Goal: Task Accomplishment & Management: Manage account settings

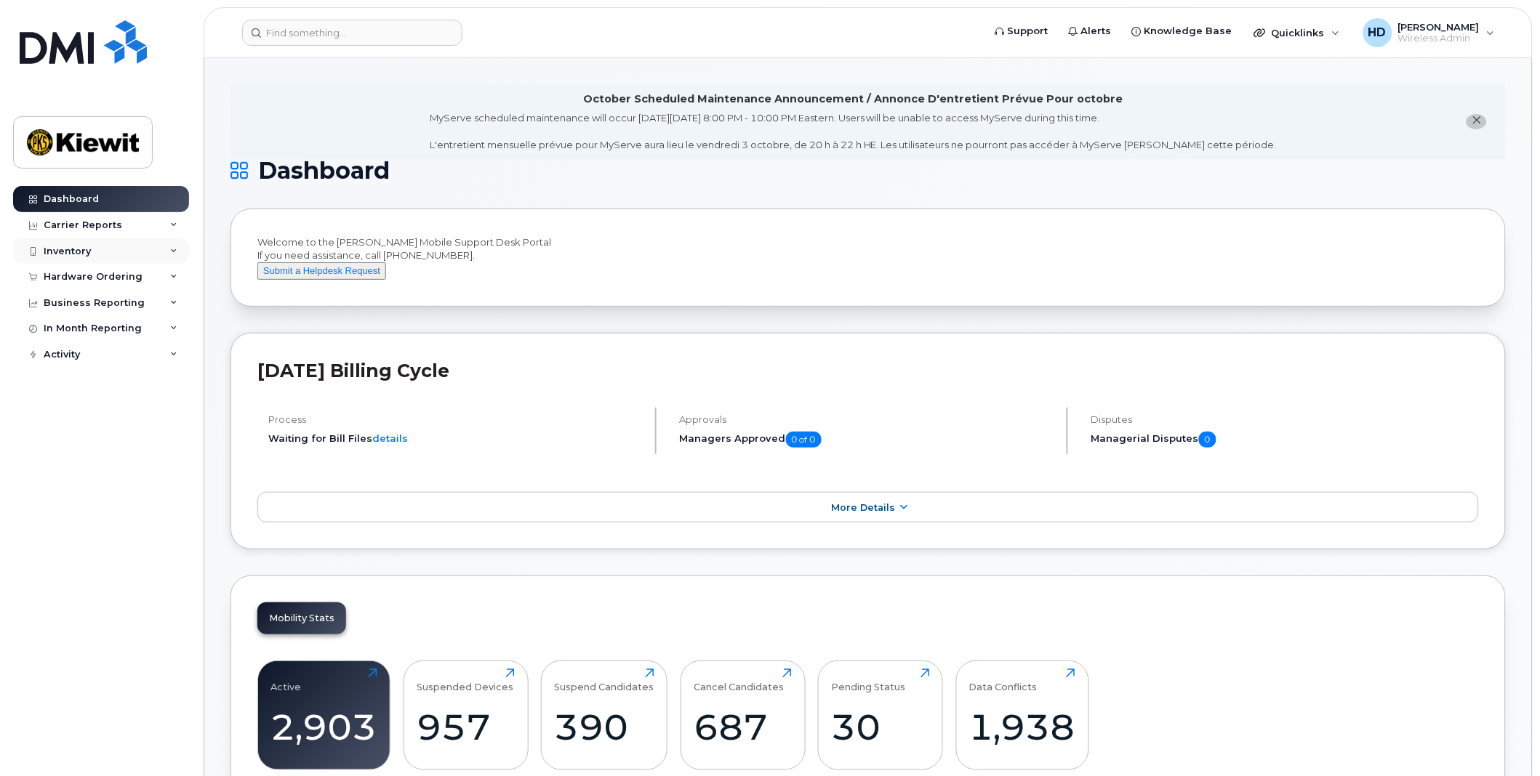
click at [172, 249] on icon at bounding box center [173, 251] width 7 height 7
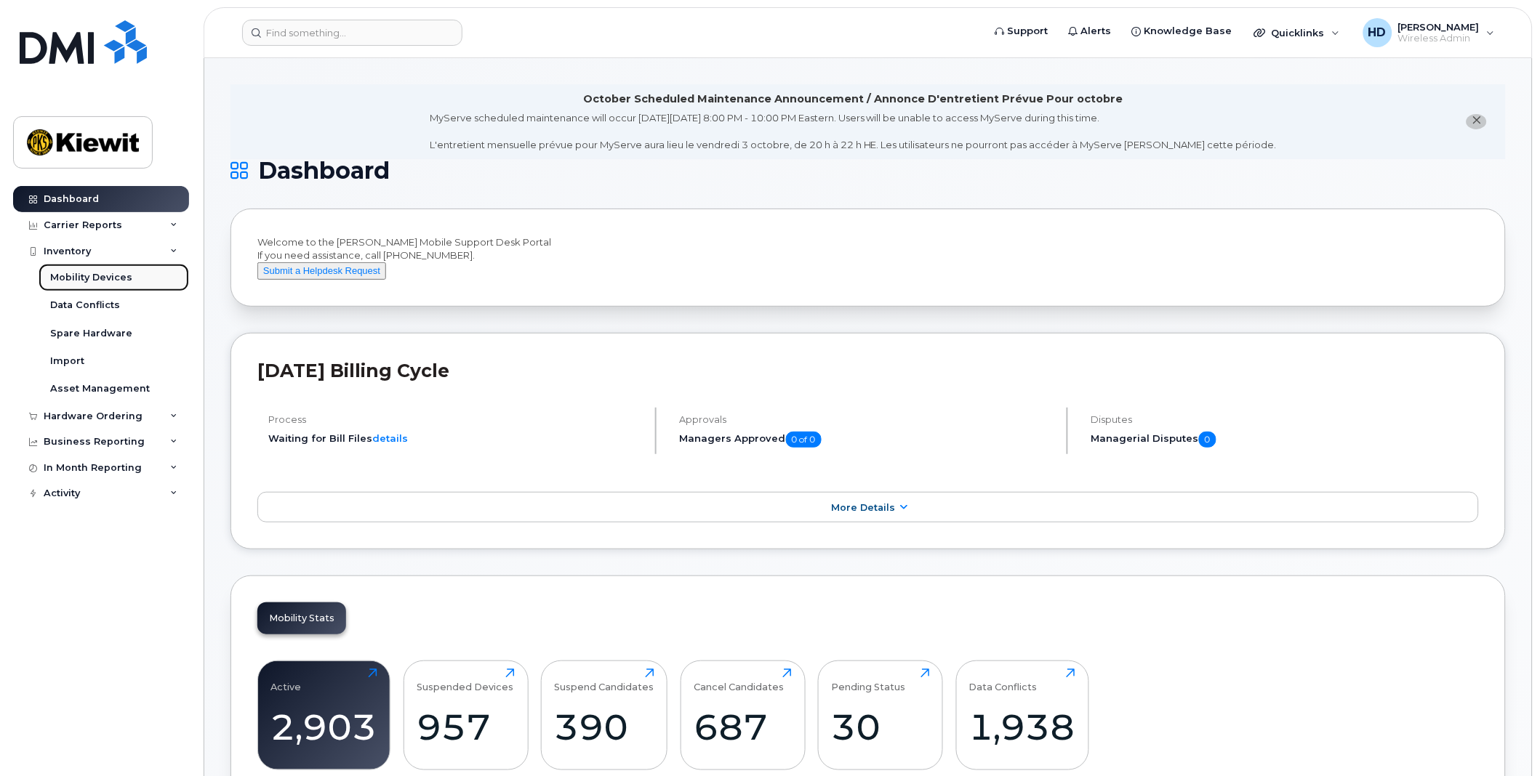
click at [113, 273] on div "Mobility Devices" at bounding box center [91, 277] width 82 height 13
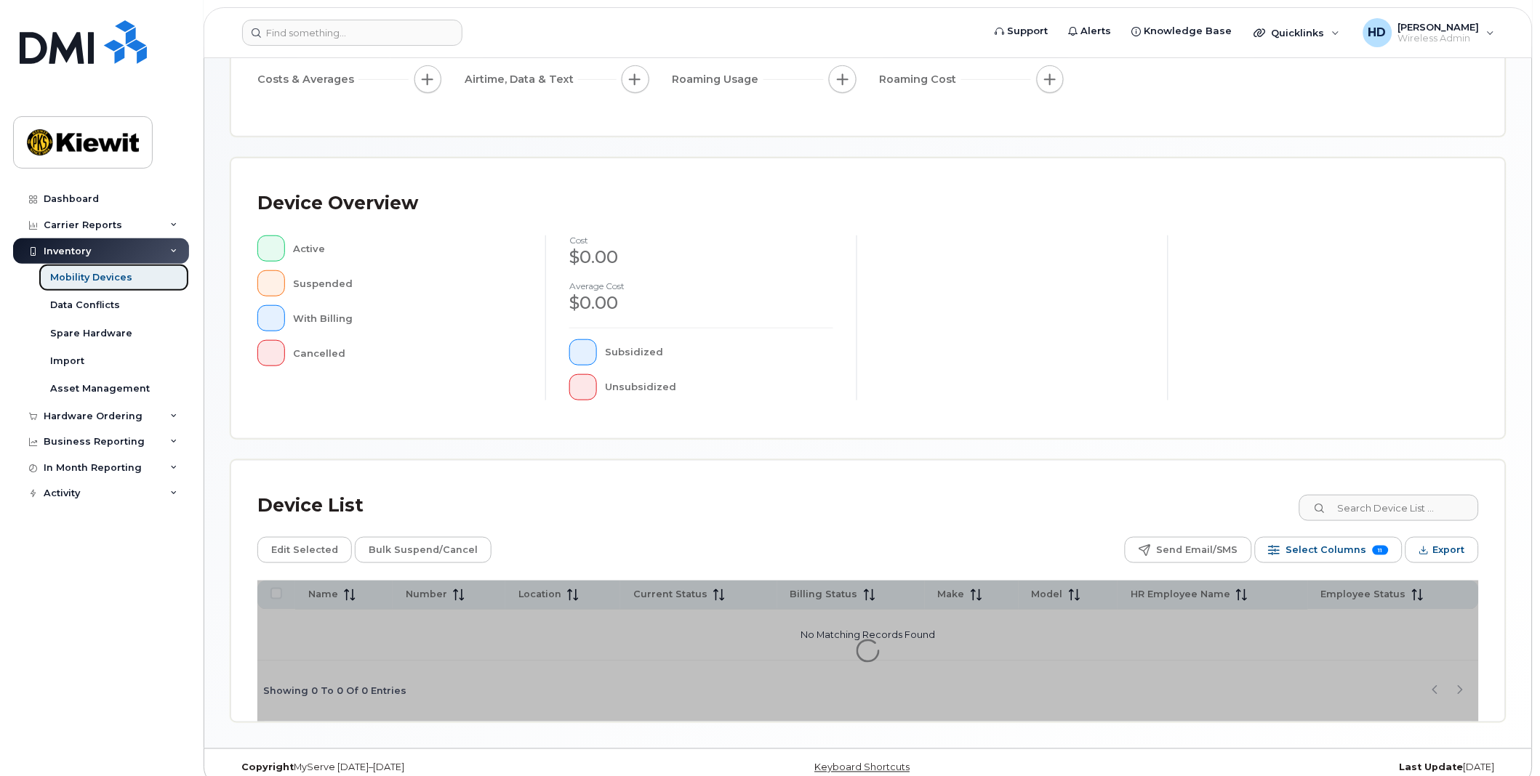
scroll to position [222, 0]
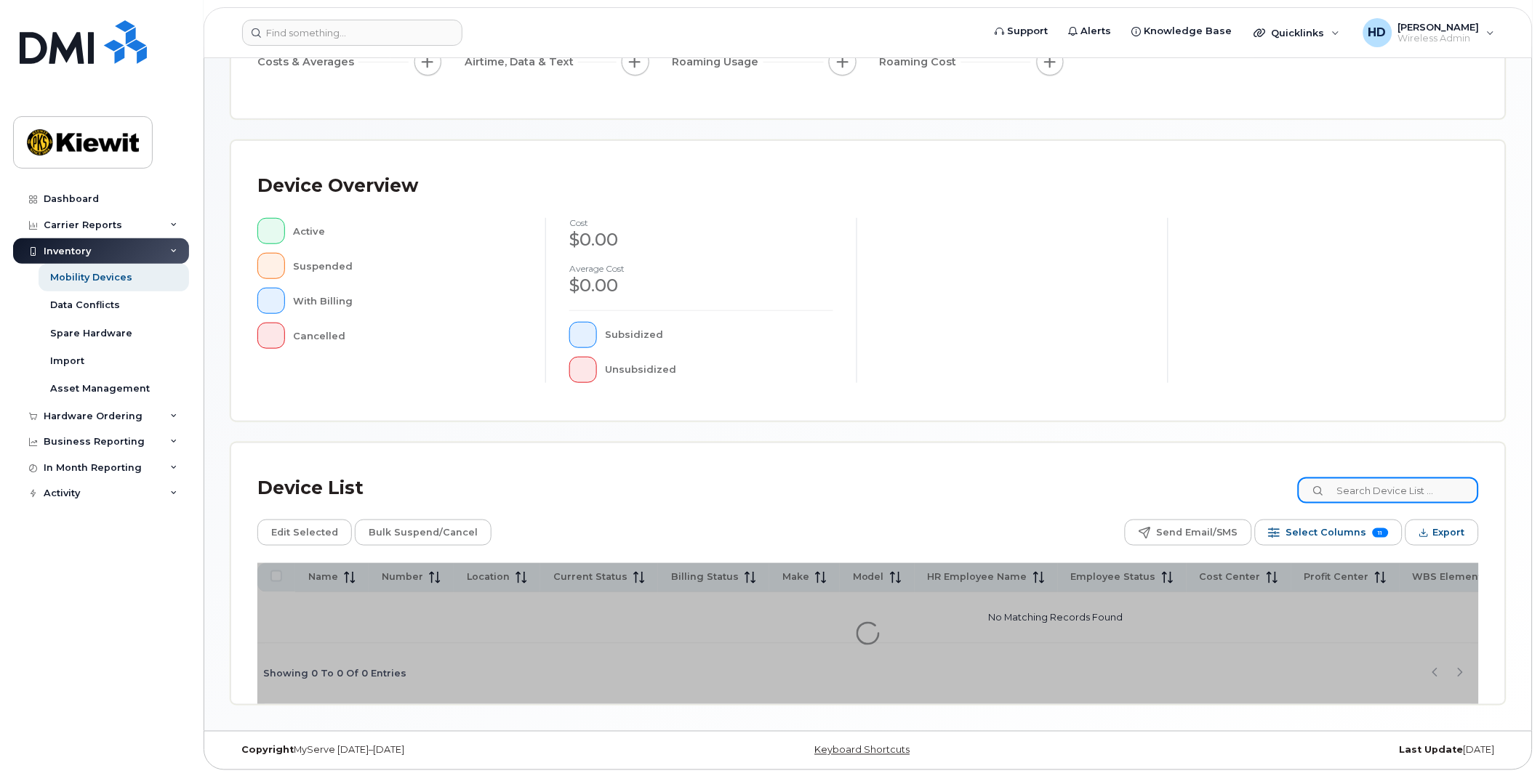
click at [1386, 490] on input at bounding box center [1388, 491] width 181 height 26
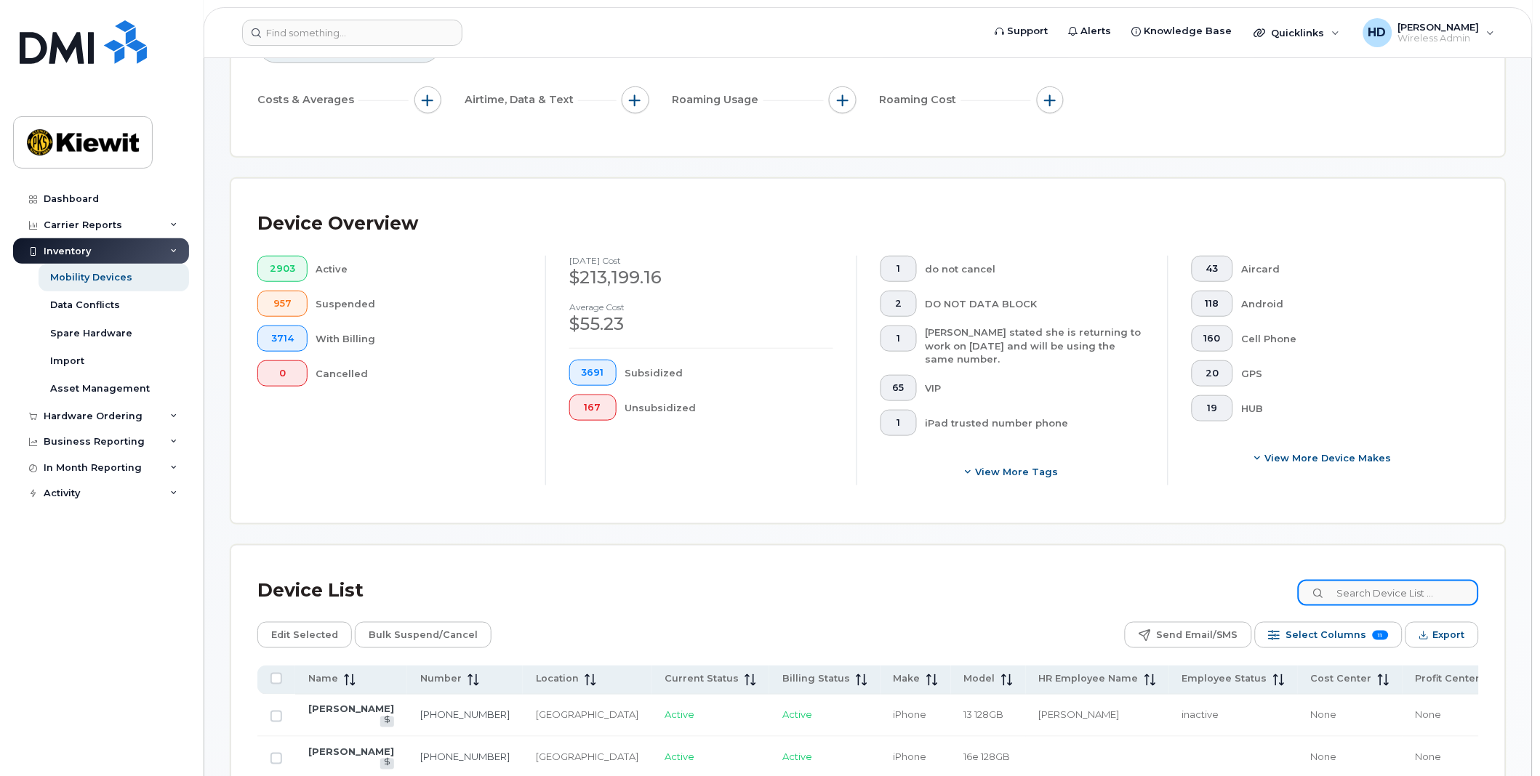
click at [1376, 592] on input at bounding box center [1388, 593] width 181 height 26
type input "5"
type input "[PERSON_NAME]"
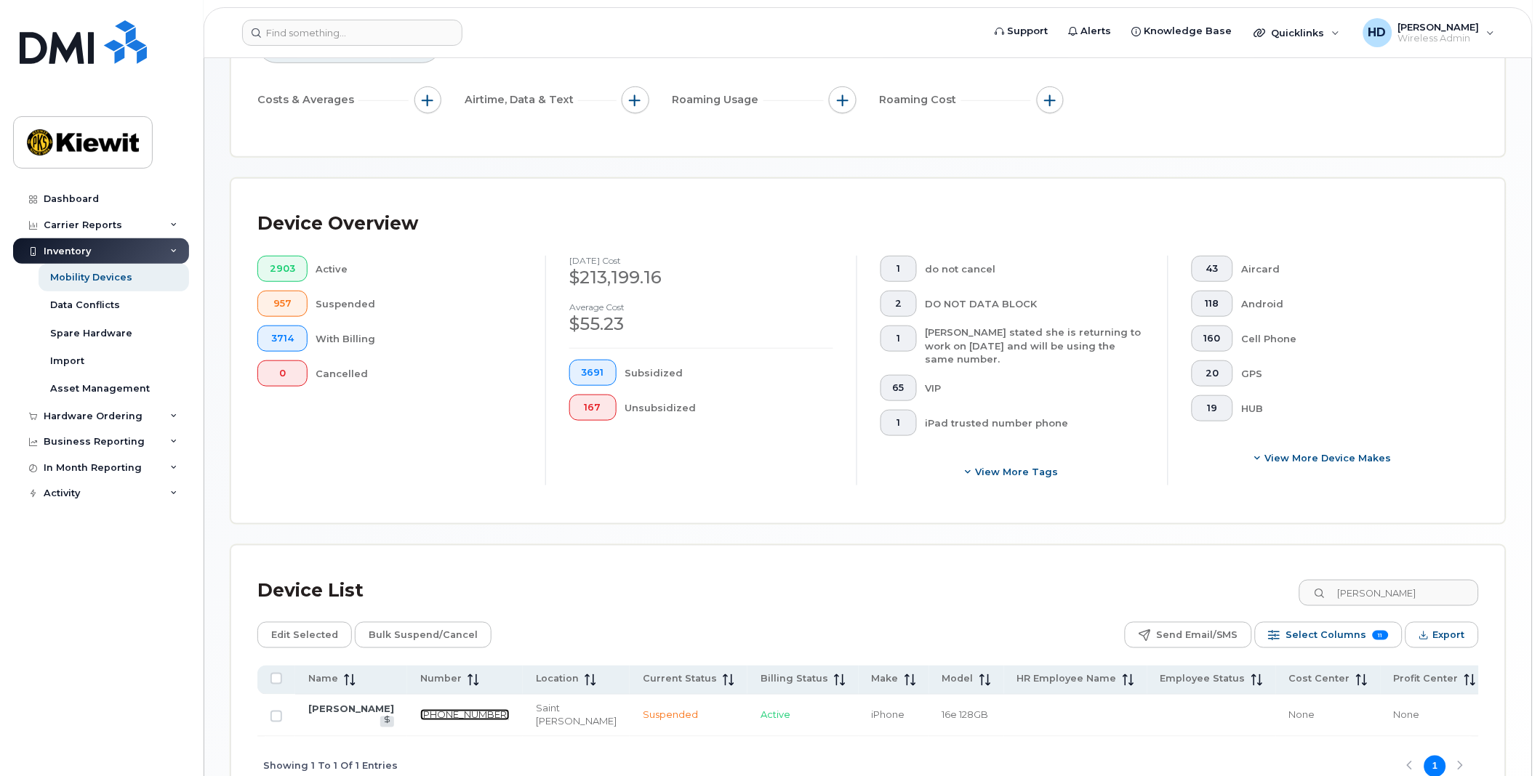
click at [420, 710] on link "[PHONE_NUMBER]" at bounding box center [464, 716] width 89 height 12
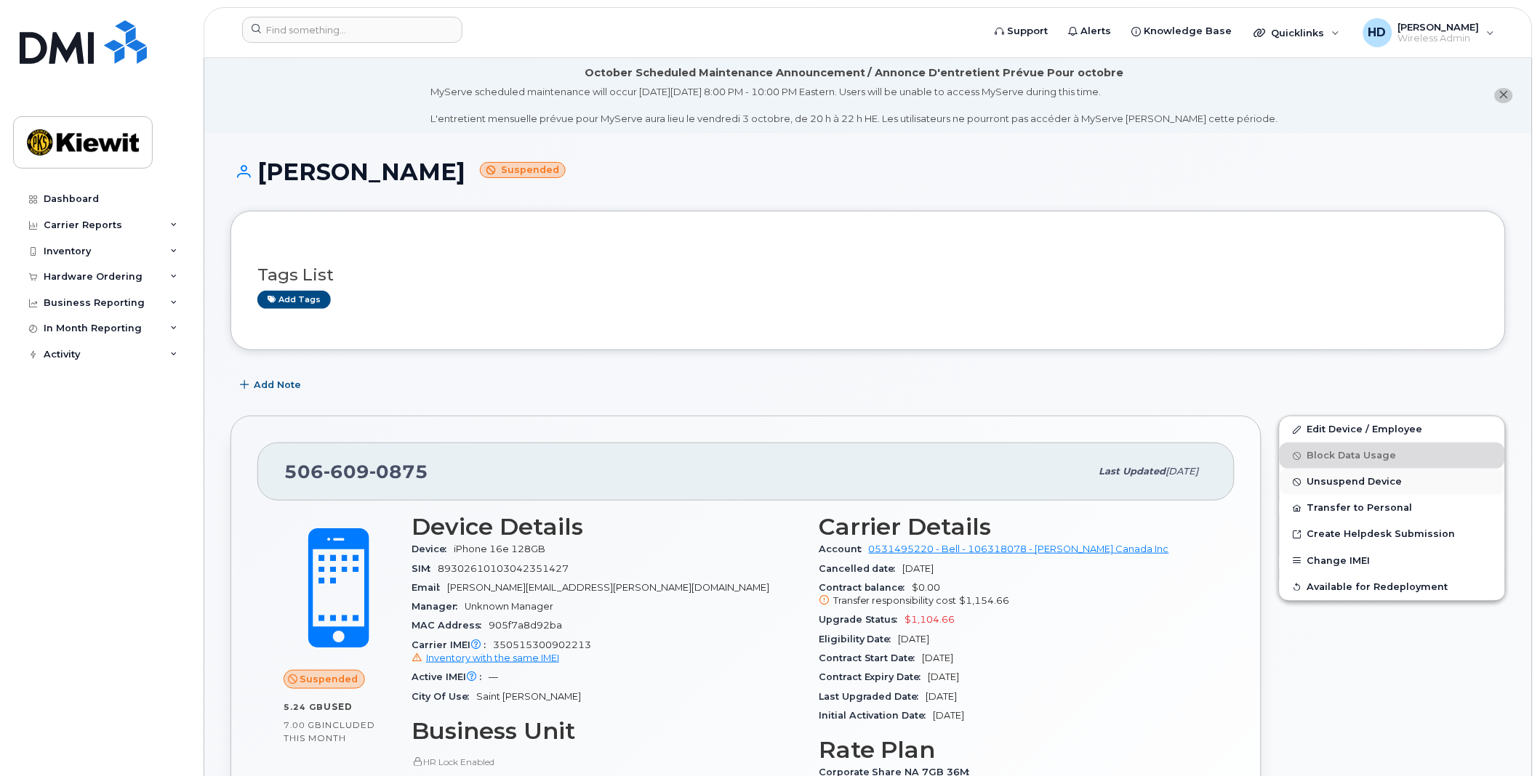
click at [1351, 480] on span "Unsuspend Device" at bounding box center [1354, 482] width 95 height 11
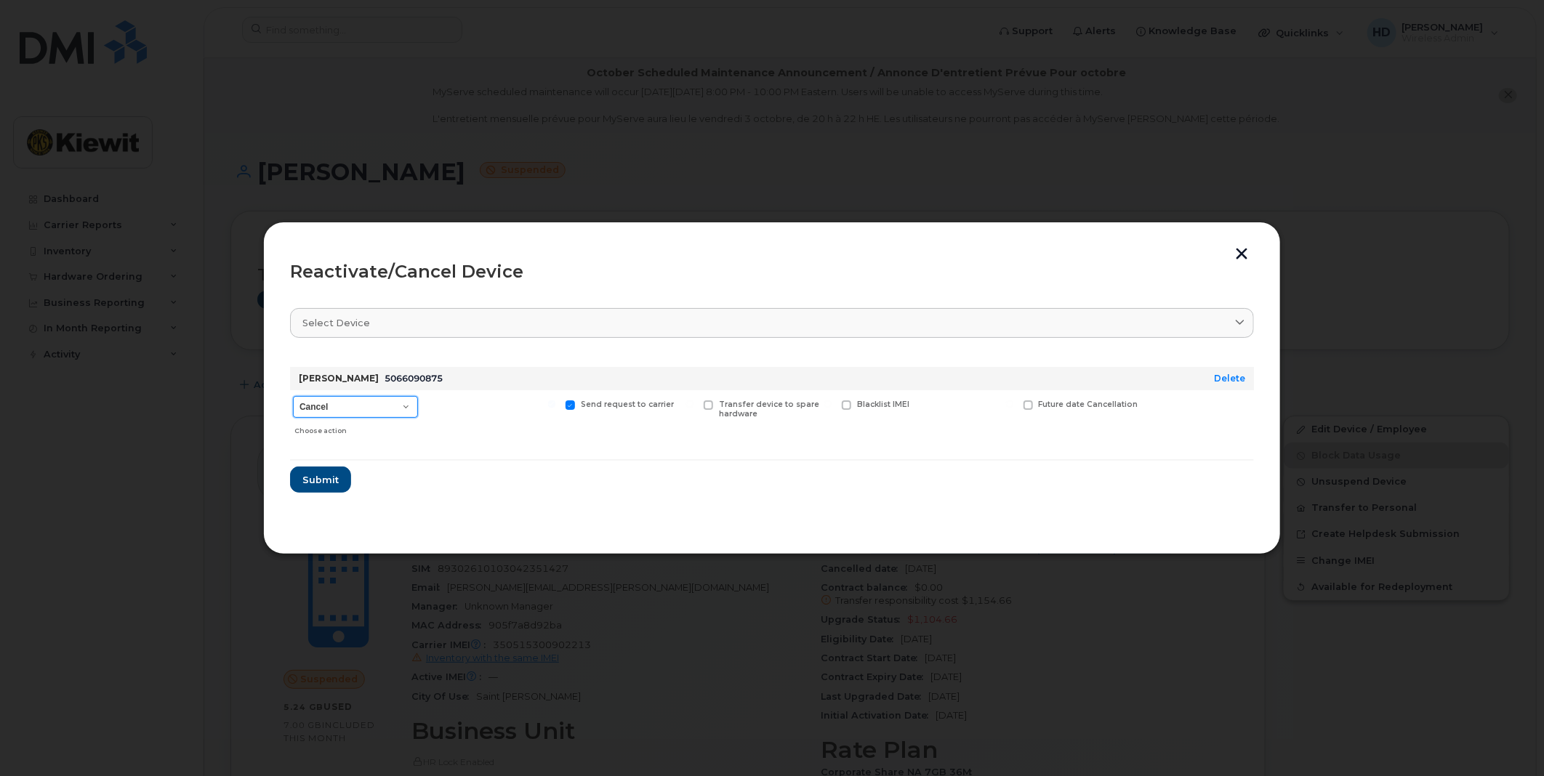
click at [407, 408] on select "Cancel Suspend - Extend Suspension Reactivate" at bounding box center [355, 407] width 125 height 22
select select "[object Object]"
click at [293, 396] on select "Cancel Suspend - Extend Suspension Reactivate" at bounding box center [355, 407] width 125 height 22
click at [322, 475] on span "Submit" at bounding box center [320, 480] width 36 height 14
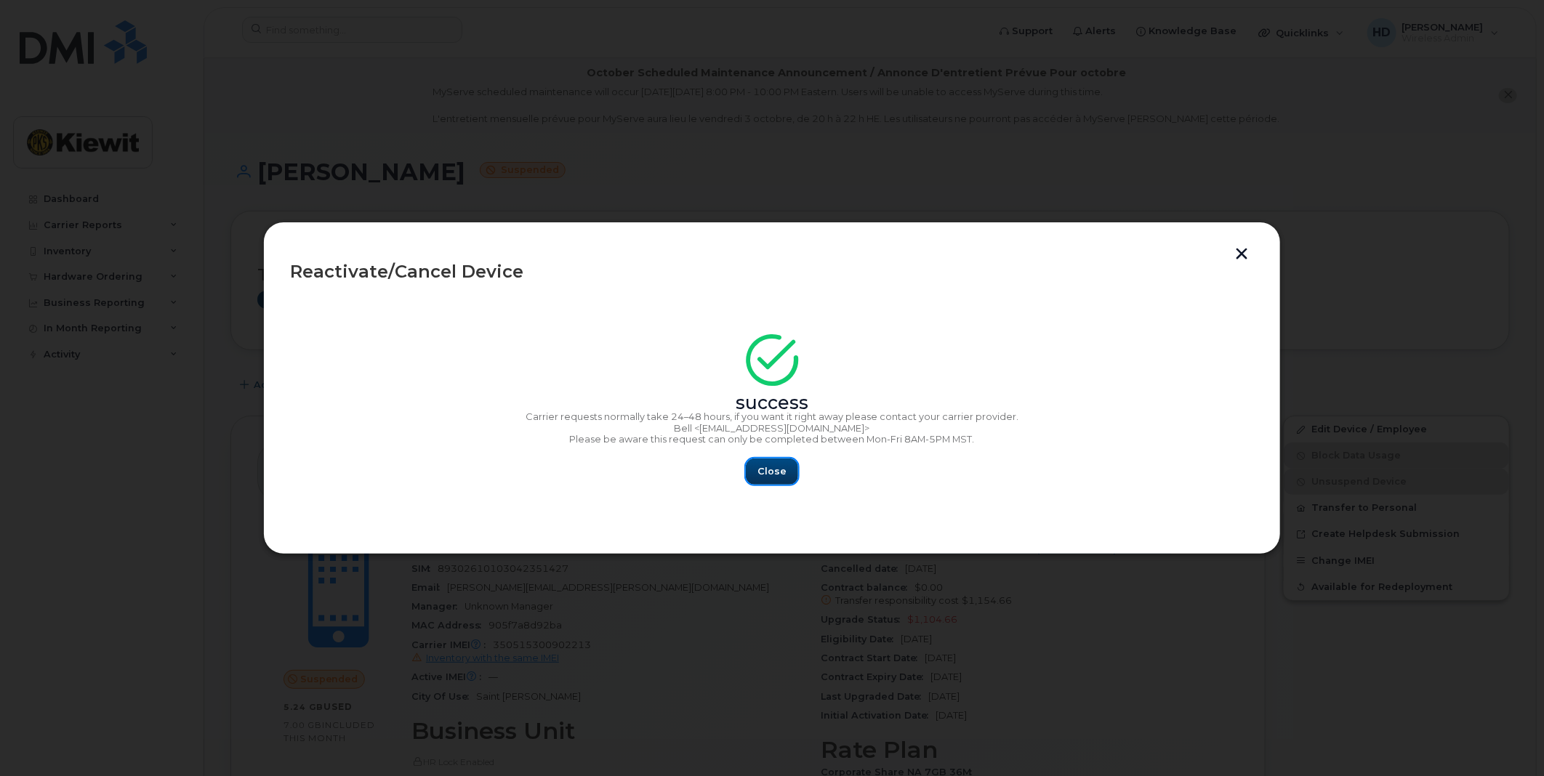
click at [774, 470] on span "Close" at bounding box center [772, 472] width 29 height 14
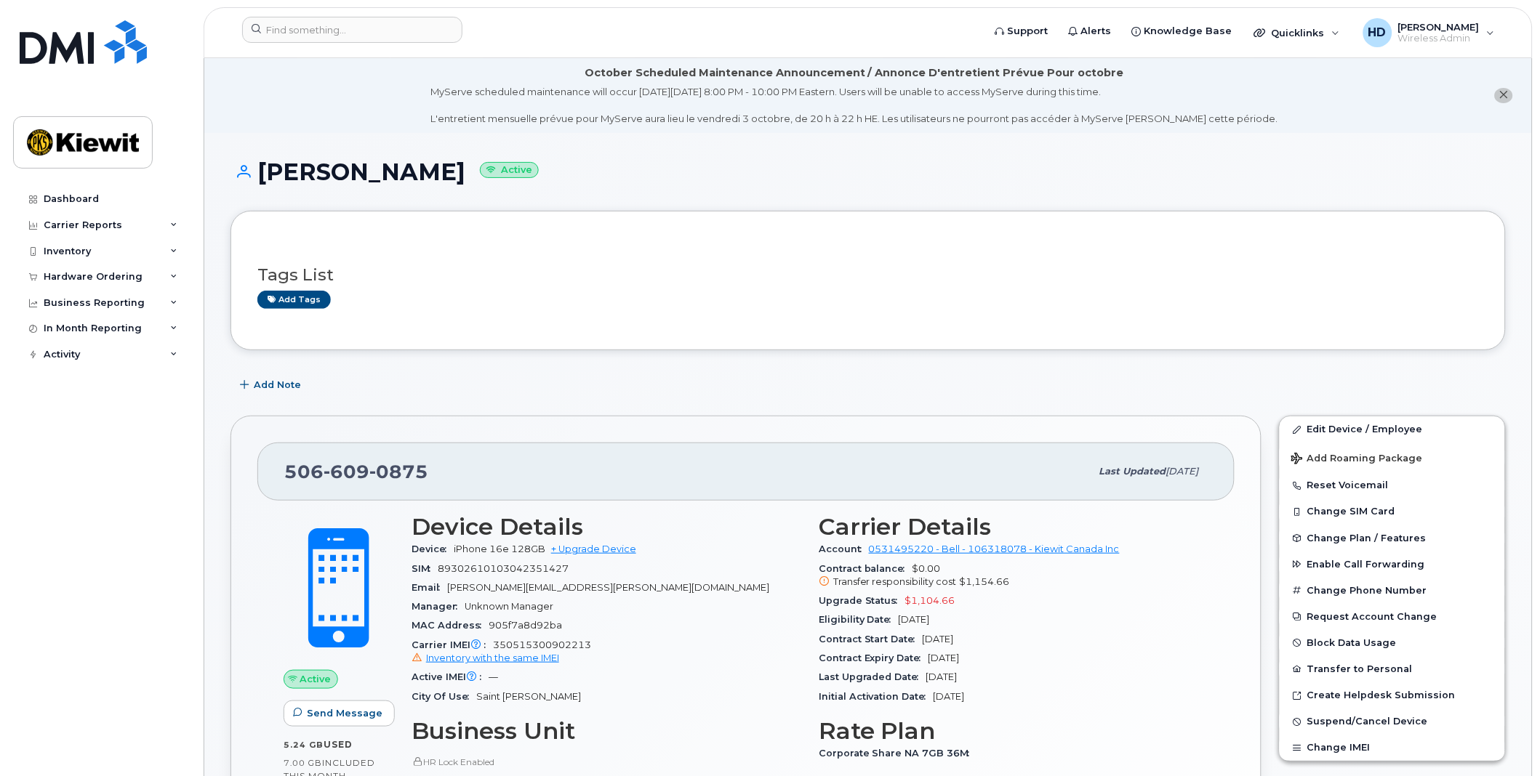
drag, startPoint x: 1018, startPoint y: 696, endPoint x: 803, endPoint y: 602, distance: 234.4
click at [803, 602] on div "Device Details Device iPhone 16e 128GB + Upgrade Device SIM 8930261010304235142…" at bounding box center [810, 734] width 814 height 459
drag, startPoint x: 803, startPoint y: 602, endPoint x: 730, endPoint y: 600, distance: 73.4
click at [730, 600] on div "Manager Unknown Manager" at bounding box center [606, 607] width 390 height 19
click at [584, 308] on div "Add tags" at bounding box center [862, 300] width 1210 height 18
